Goal: Information Seeking & Learning: Learn about a topic

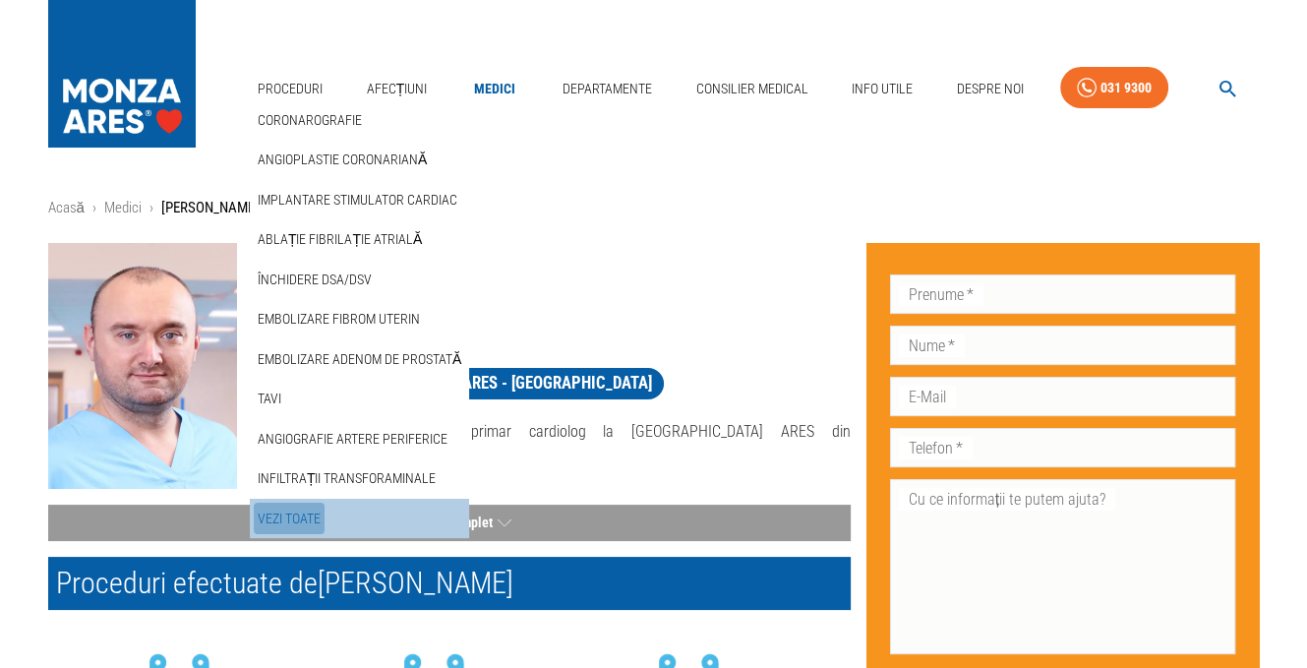
click at [303, 513] on link "Vezi Toate" at bounding box center [289, 519] width 71 height 32
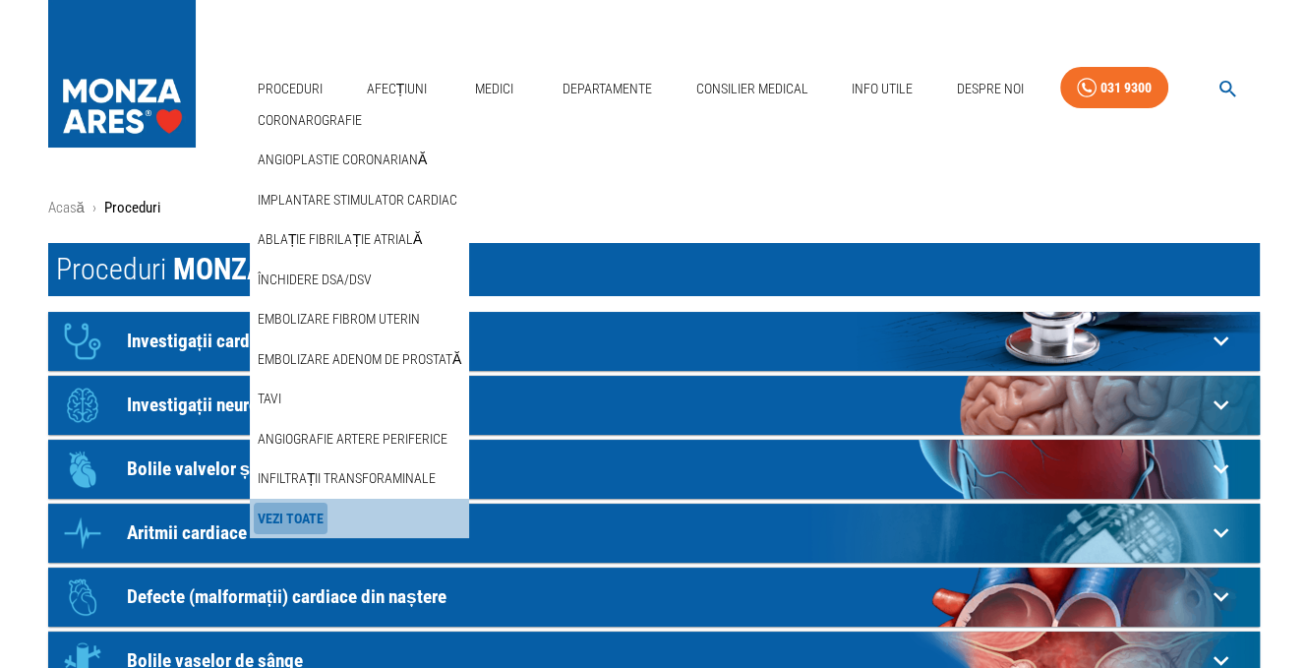
click at [304, 514] on link "Vezi Toate" at bounding box center [291, 519] width 74 height 32
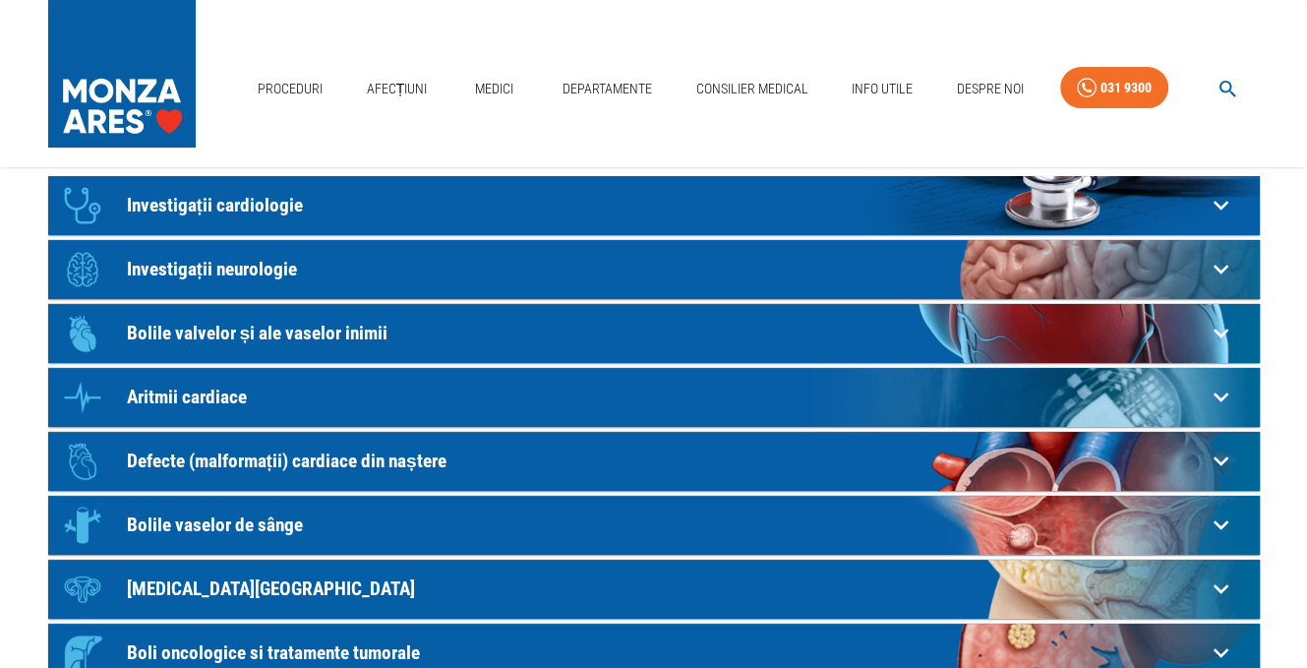
scroll to position [79, 0]
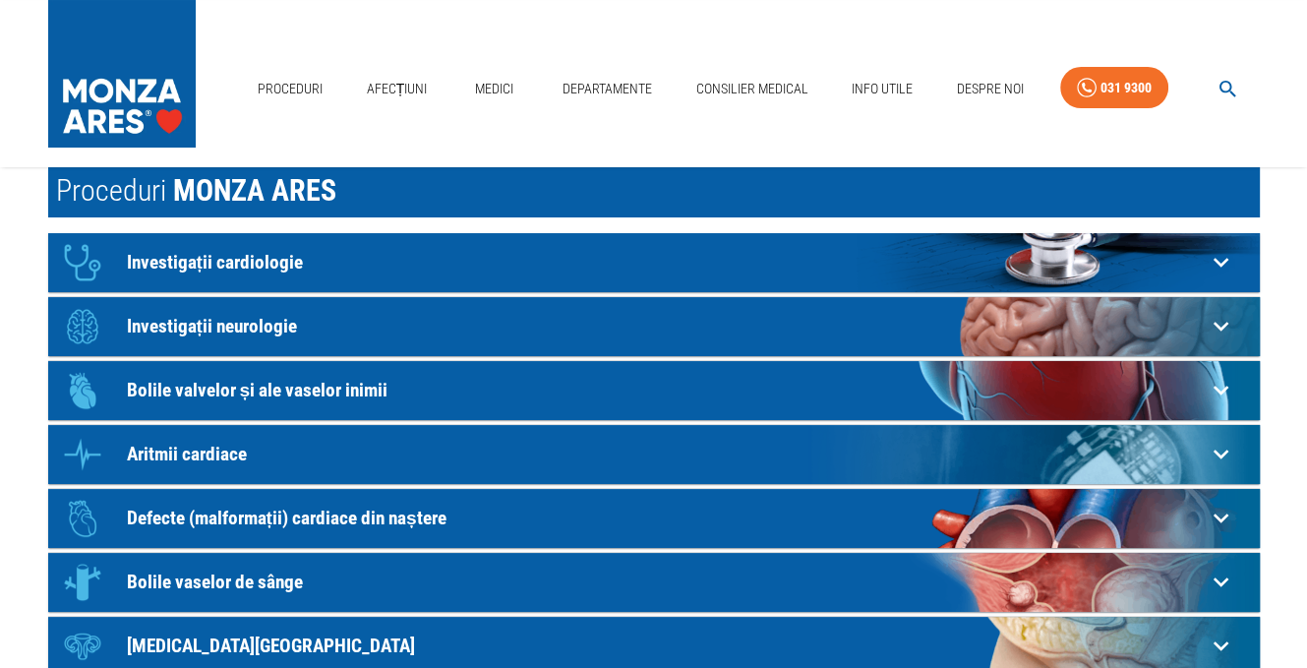
click at [1224, 259] on icon at bounding box center [1221, 262] width 30 height 30
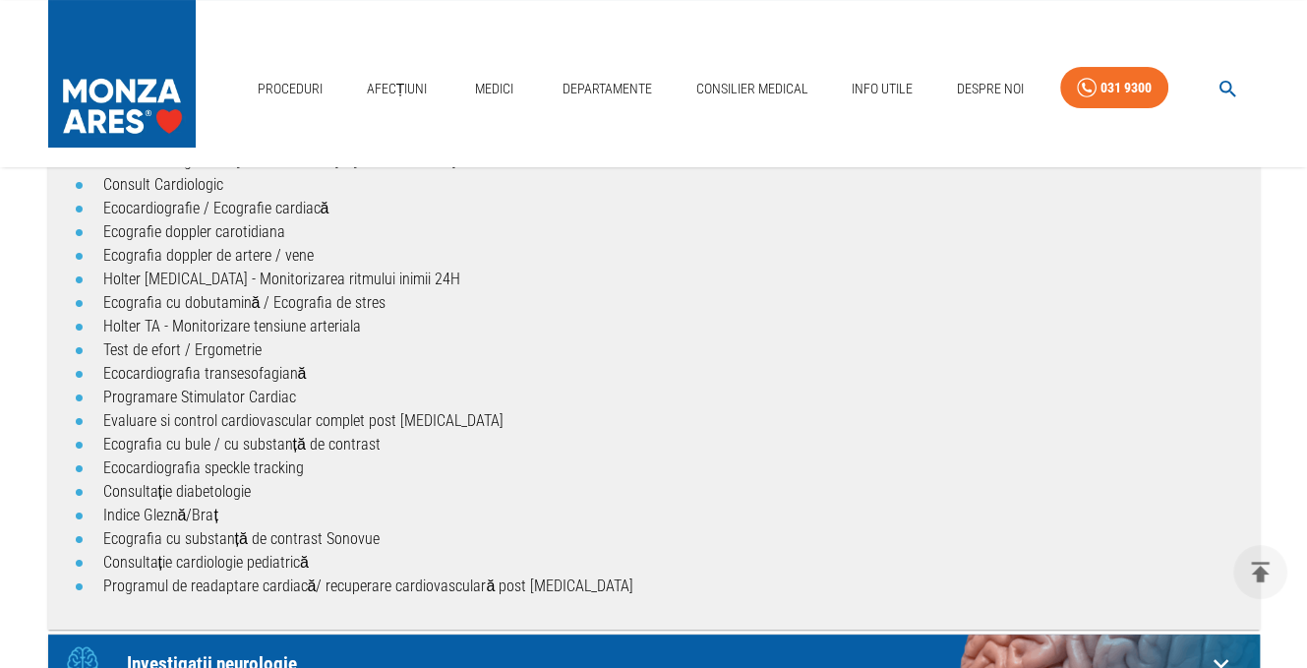
scroll to position [212, 0]
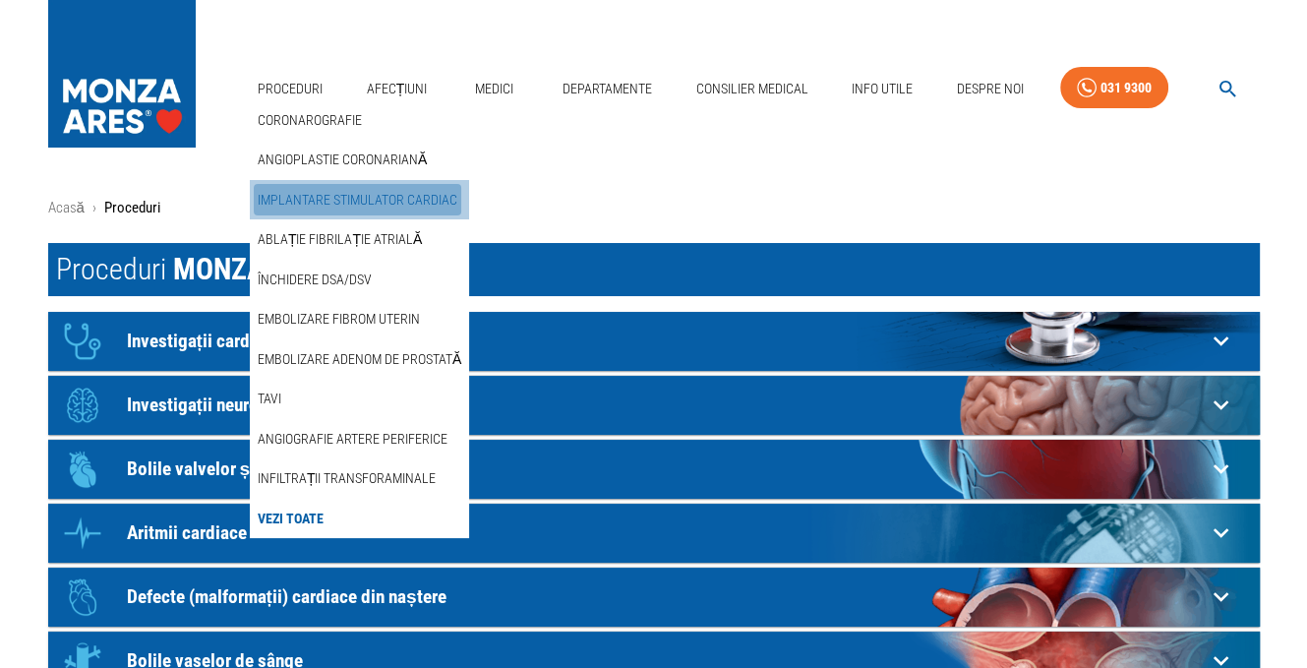
click at [302, 197] on link "Implantare stimulator cardiac" at bounding box center [358, 200] width 208 height 32
